Goal: Task Accomplishment & Management: Use online tool/utility

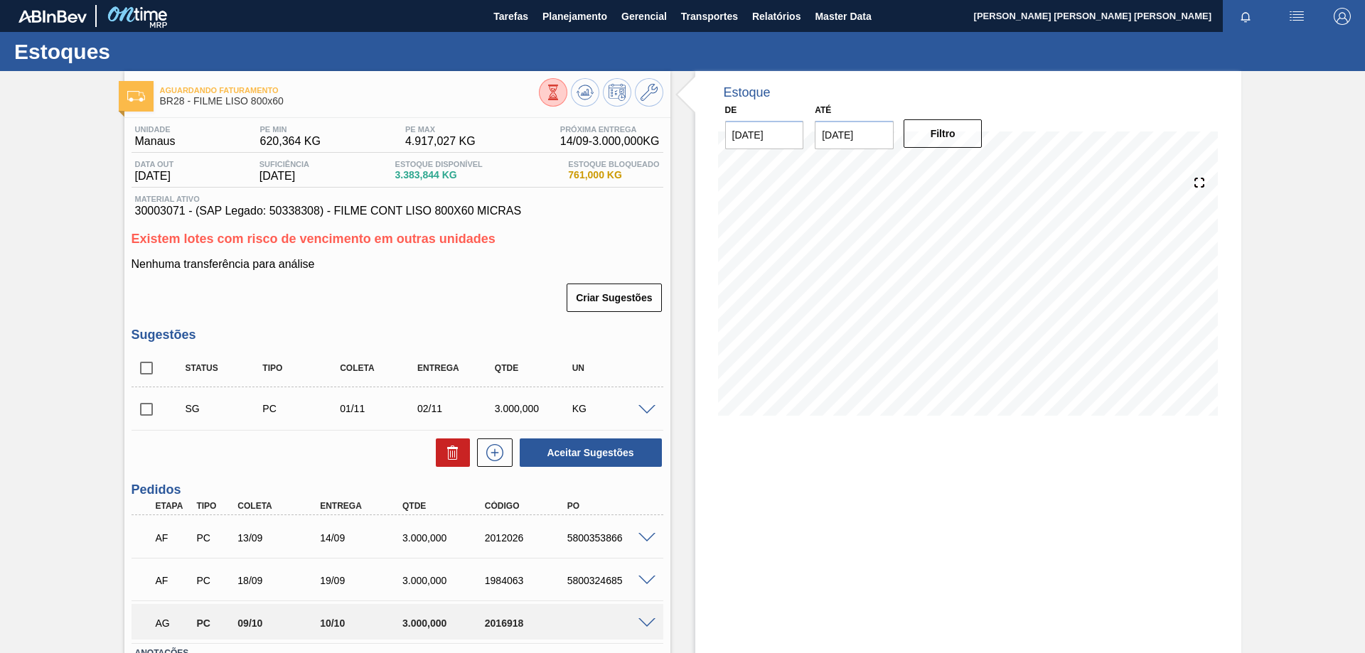
scroll to position [71, 0]
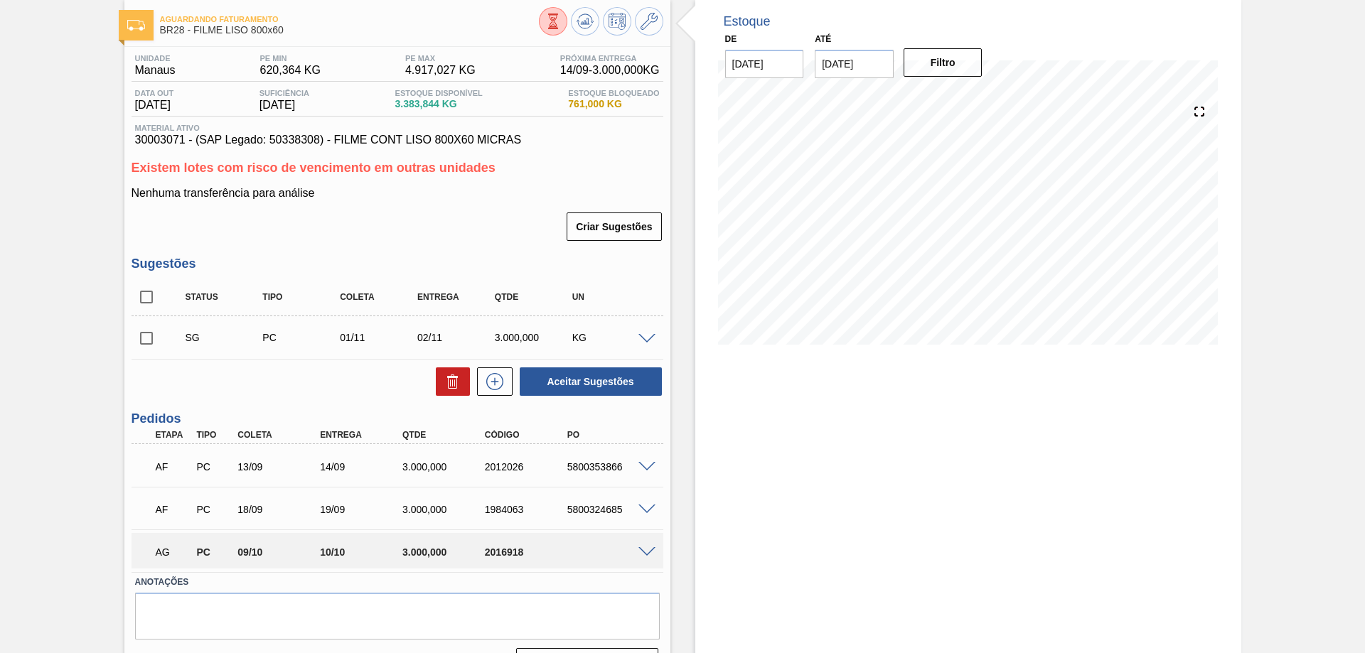
click at [648, 550] on span at bounding box center [647, 553] width 17 height 11
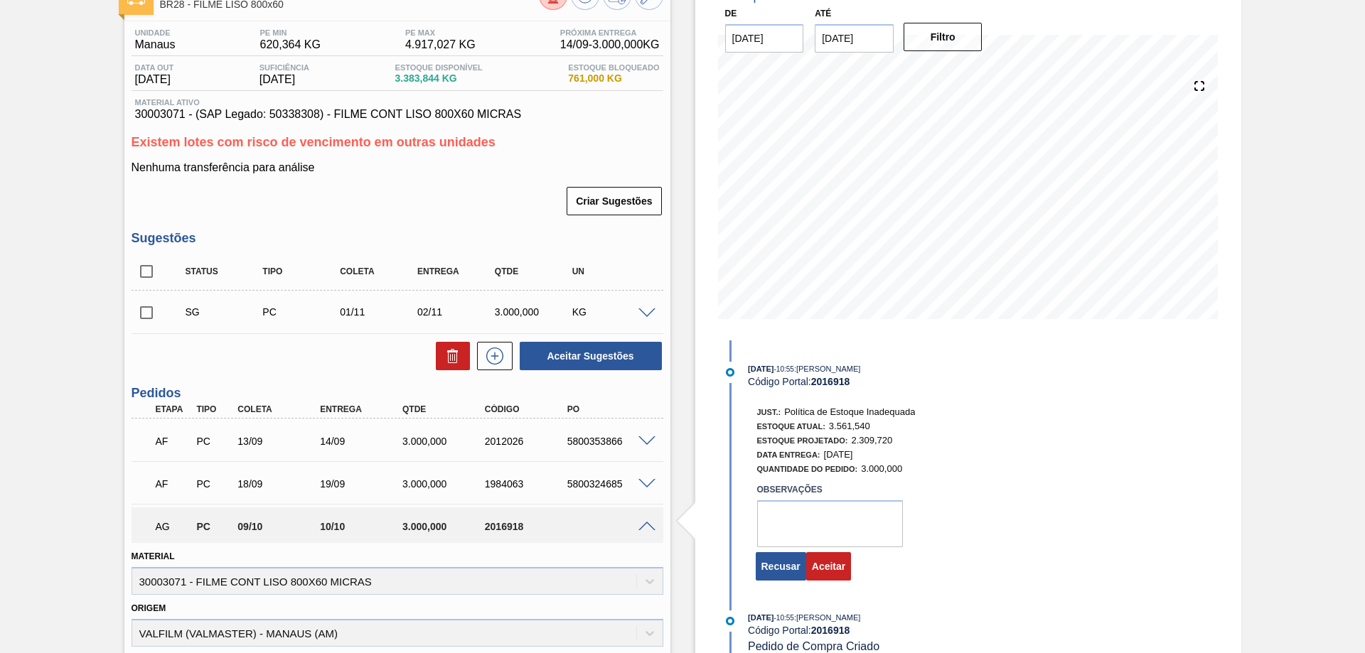
scroll to position [142, 0]
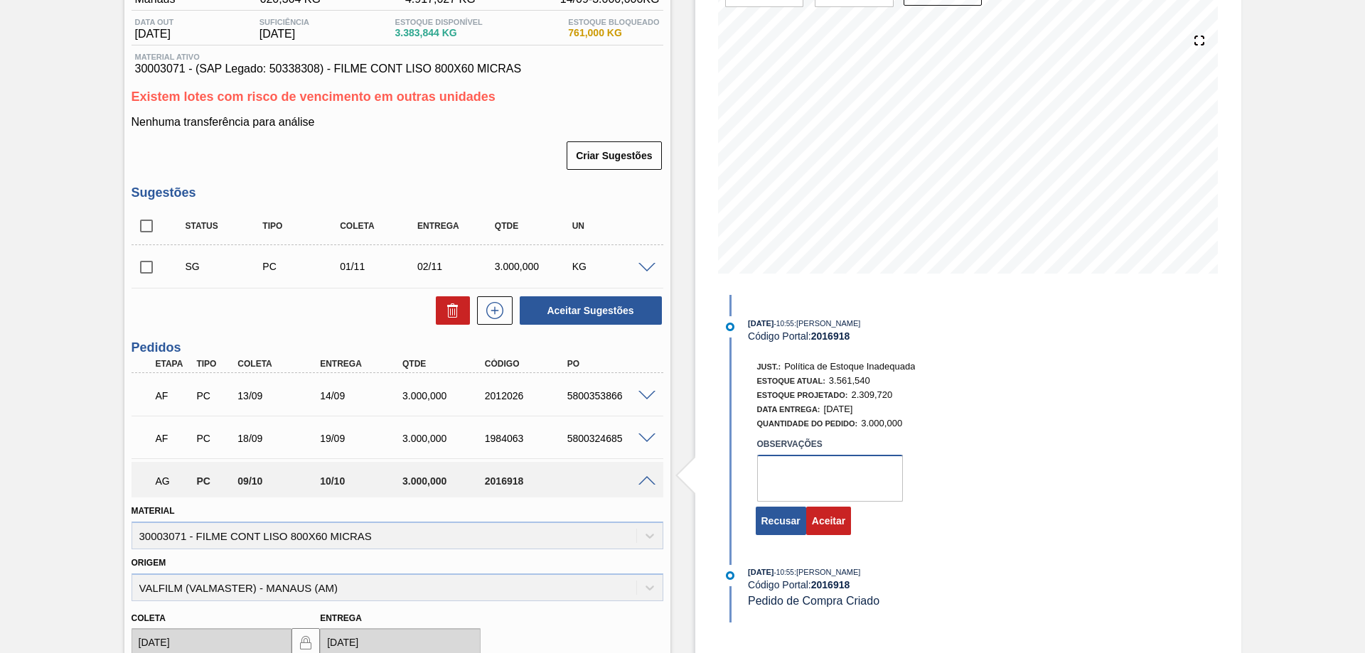
click at [828, 469] on textarea at bounding box center [830, 478] width 146 height 47
type textarea "Ajuste PE"
click at [833, 521] on button "Aceitar" at bounding box center [828, 521] width 45 height 28
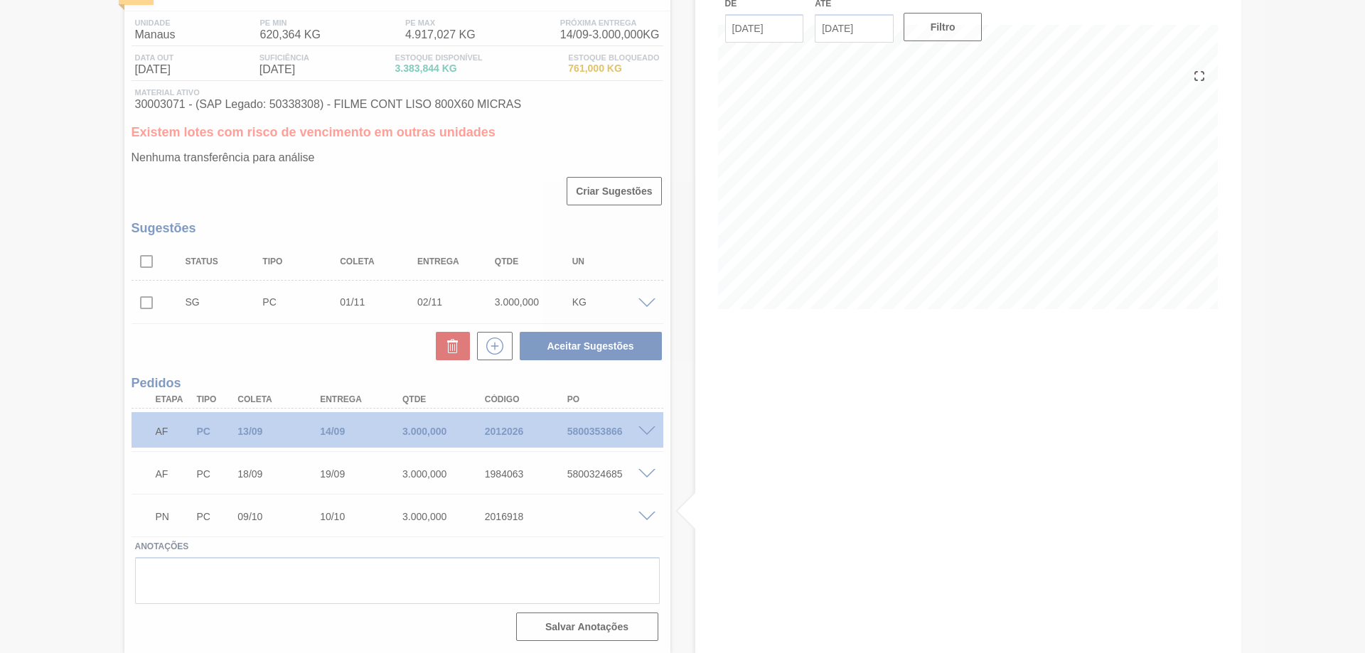
scroll to position [107, 0]
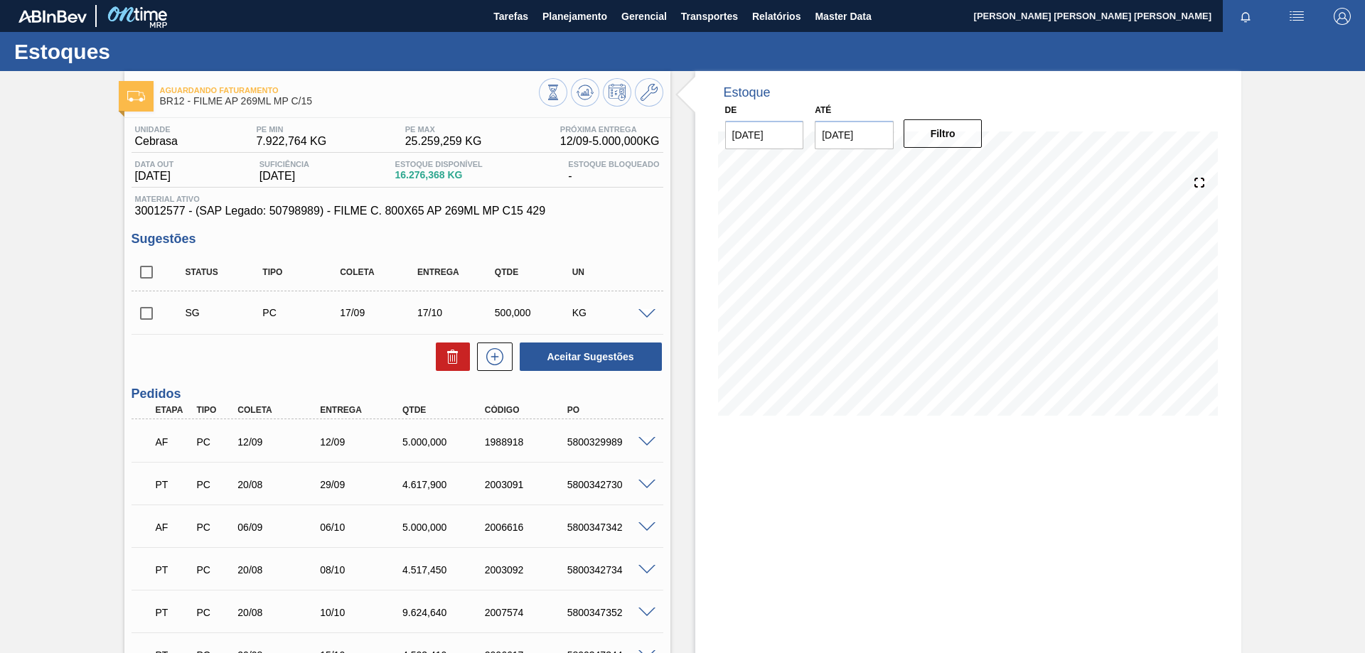
scroll to position [142, 0]
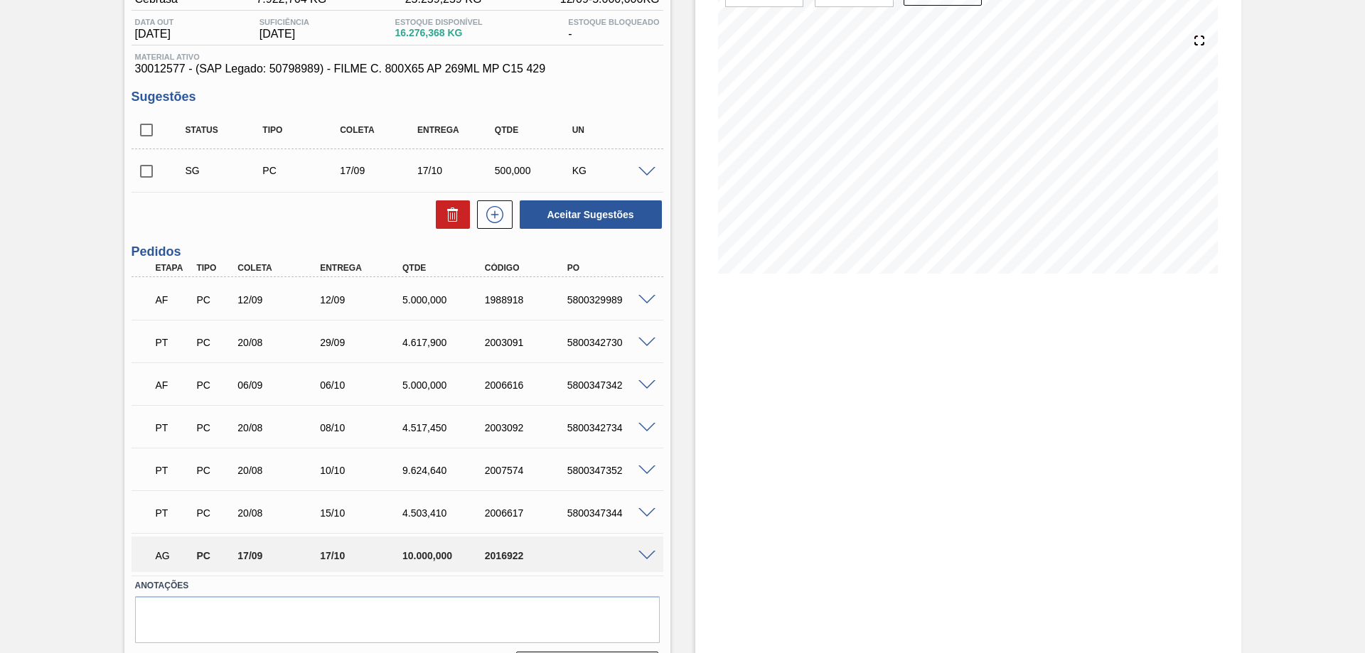
click at [636, 556] on div at bounding box center [649, 555] width 28 height 11
click at [640, 555] on span at bounding box center [647, 556] width 17 height 11
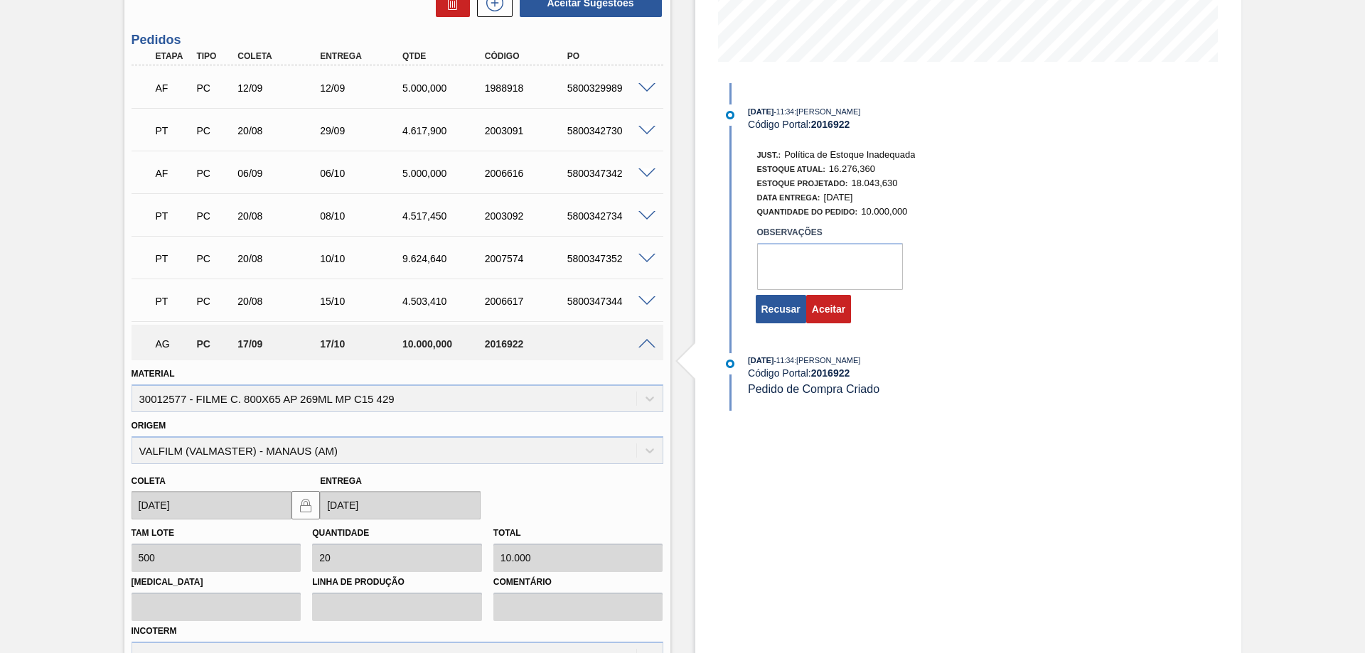
scroll to position [356, 0]
click at [794, 271] on textarea at bounding box center [830, 265] width 146 height 47
type textarea "Dispersão demanda"
click at [833, 304] on button "Aceitar" at bounding box center [828, 308] width 45 height 28
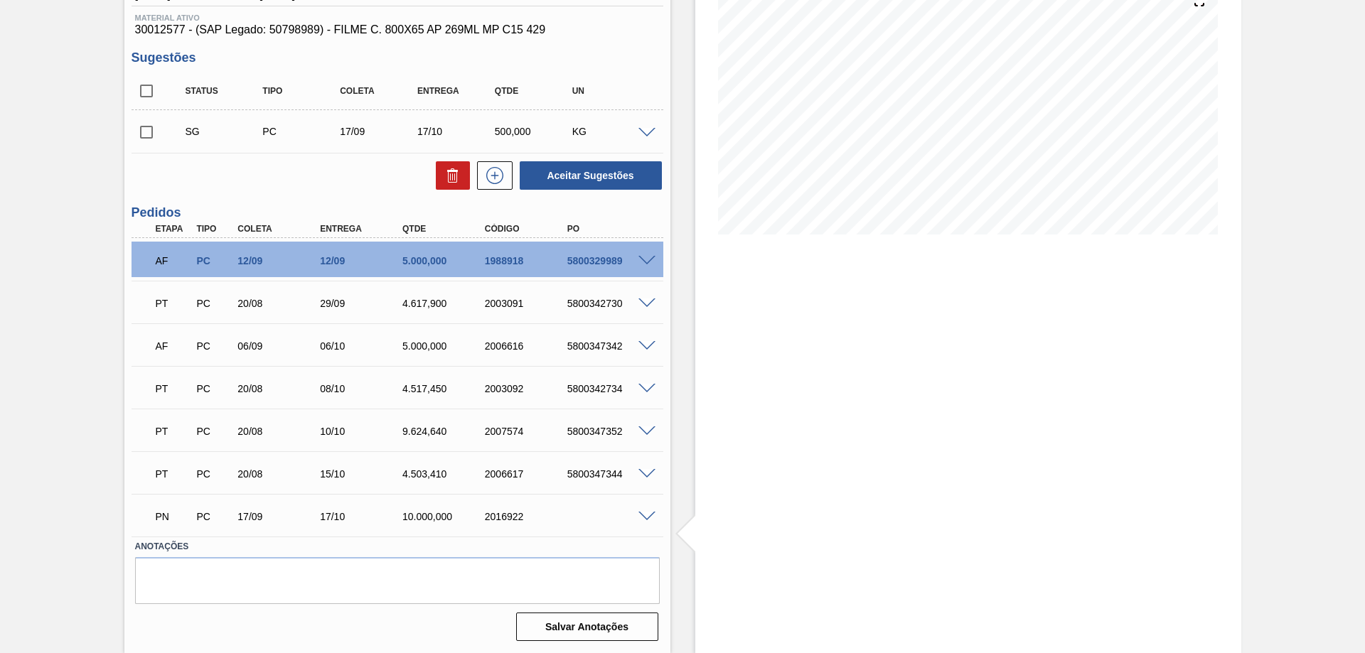
scroll to position [181, 0]
